Goal: Transaction & Acquisition: Obtain resource

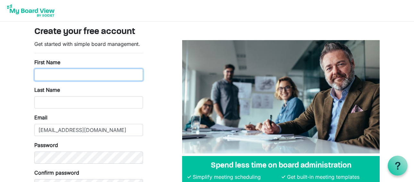
click at [81, 74] on input "First Name" at bounding box center [88, 75] width 109 height 12
type input "Tom"
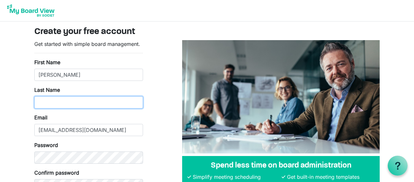
click at [51, 103] on input "Last Name" at bounding box center [88, 102] width 109 height 12
type input "Sullivan"
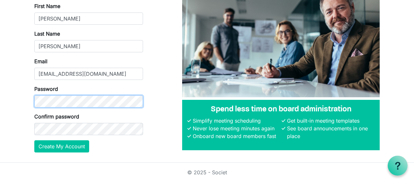
scroll to position [56, 0]
click at [77, 80] on form "Get started with simple board management. First Name Tom Last Name Sullivan Ema…" at bounding box center [88, 68] width 109 height 168
click at [34, 107] on div at bounding box center [34, 107] width 0 height 0
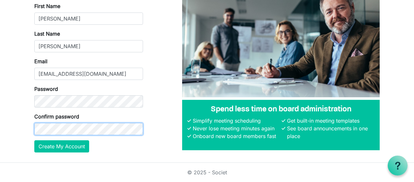
scroll to position [60, 0]
click at [34, 135] on div at bounding box center [34, 135] width 0 height 0
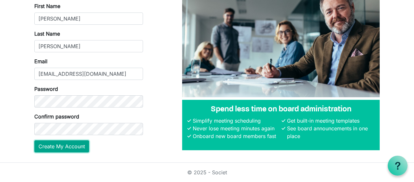
click at [62, 148] on button "Create My Account" at bounding box center [61, 146] width 55 height 12
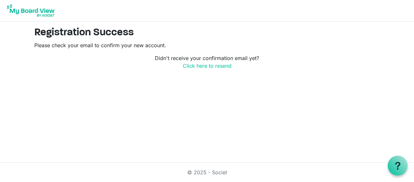
click at [231, 129] on html "Registration Success Please check your email to confirm your new account. Didn'…" at bounding box center [207, 91] width 414 height 182
click at [261, 154] on html "Registration Success Please check your email to confirm your new account. Didn'…" at bounding box center [207, 91] width 414 height 182
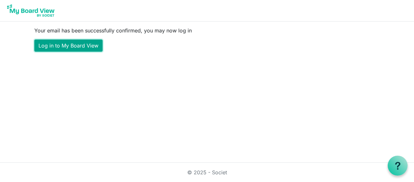
click at [66, 47] on link "Log in to My Board View" at bounding box center [68, 45] width 68 height 12
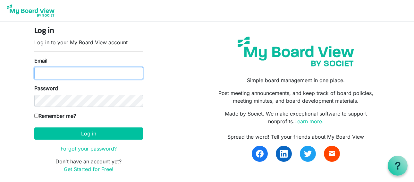
type input "gtsullivan@nyemaster.com"
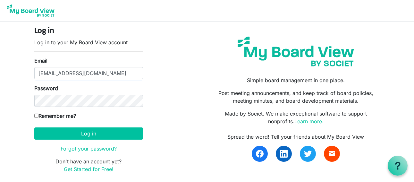
click at [37, 116] on input "Remember me?" at bounding box center [36, 116] width 4 height 4
checkbox input "true"
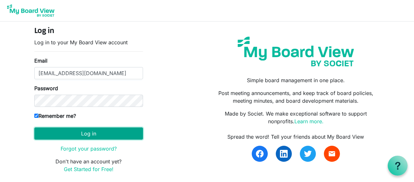
click at [96, 135] on button "Log in" at bounding box center [88, 133] width 109 height 12
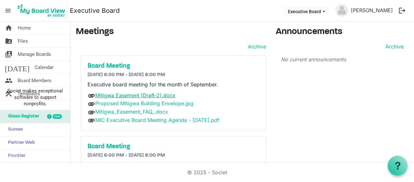
click at [123, 98] on link "Mitigwa Easement (Draft-2).docx" at bounding box center [135, 95] width 80 height 6
click at [254, 8] on nav "menu Executive Board Executive Board [PERSON_NAME] logout" at bounding box center [207, 10] width 414 height 21
click at [133, 105] on link "Proposed Mitigwa Building Envelope.jpg" at bounding box center [144, 103] width 98 height 6
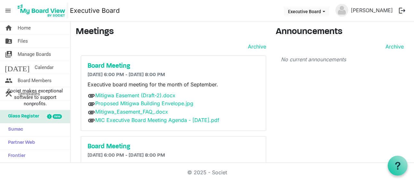
click at [292, 13] on nav "menu Executive Board Executive Board [PERSON_NAME] logout" at bounding box center [207, 10] width 414 height 21
click at [134, 113] on link "Mitigwa_Easement_FAQ_.docx" at bounding box center [131, 111] width 73 height 6
click at [130, 103] on link "Proposed Mitigwa Building Envelope.jpg" at bounding box center [144, 103] width 98 height 6
click at [341, 45] on div "Archive" at bounding box center [342, 47] width 123 height 8
